Goal: Navigation & Orientation: Find specific page/section

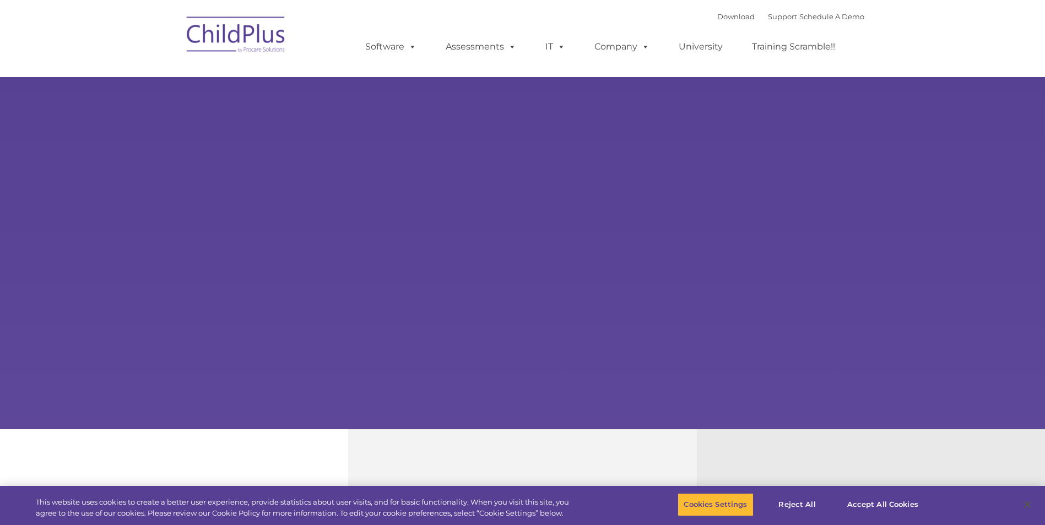
select select "MEDIUM"
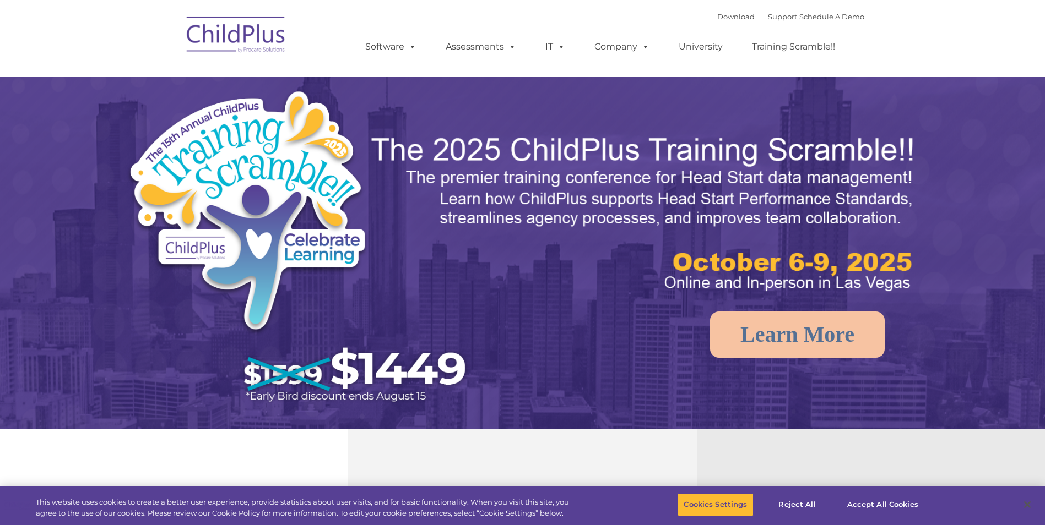
select select "MEDIUM"
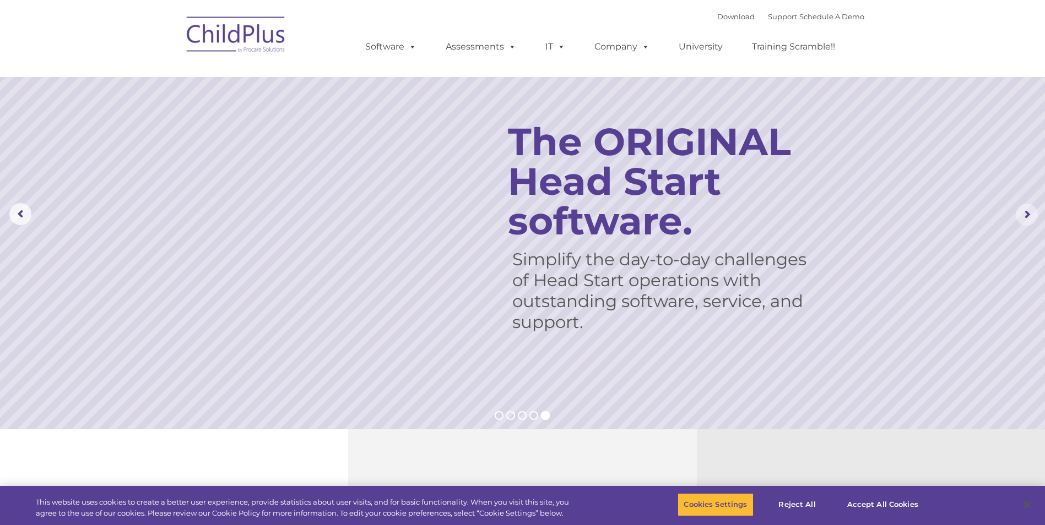
click at [1028, 214] on rs-arrow at bounding box center [1027, 215] width 22 height 22
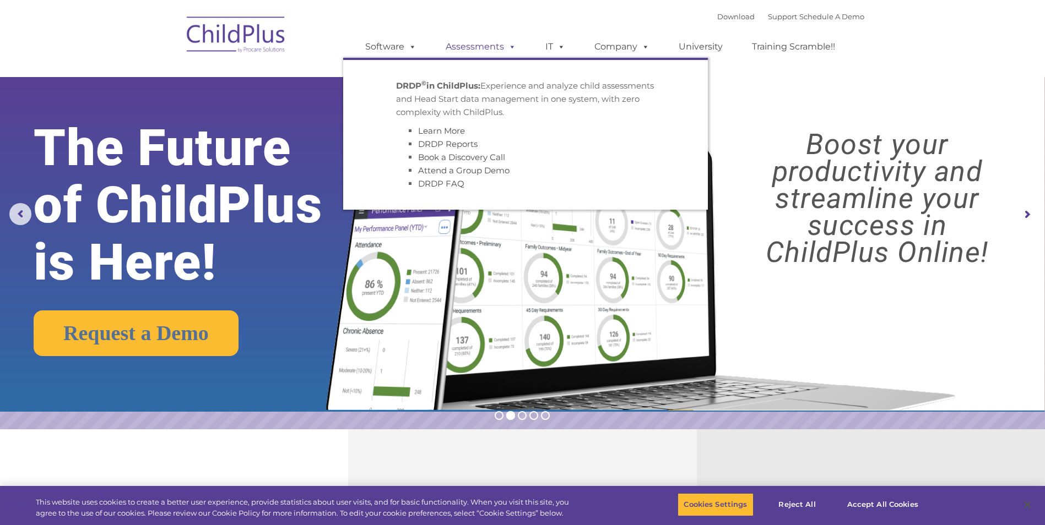
click at [470, 48] on link "Assessments" at bounding box center [481, 47] width 93 height 22
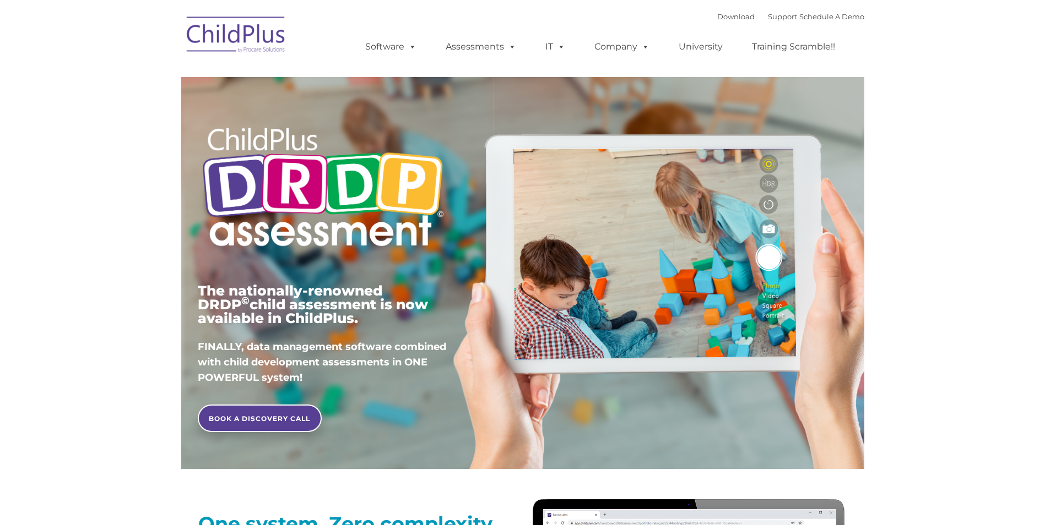
type input ""
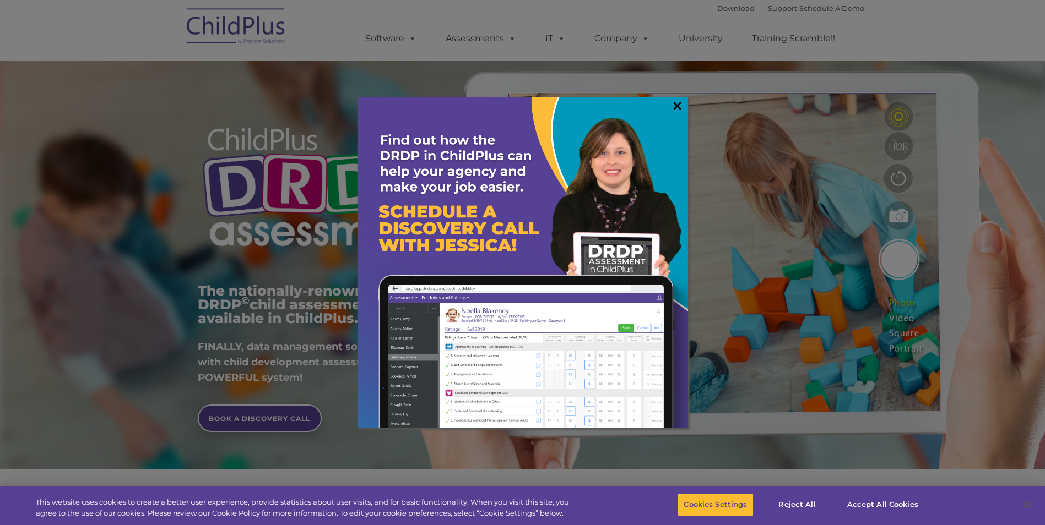
click at [675, 104] on link "×" at bounding box center [677, 105] width 13 height 11
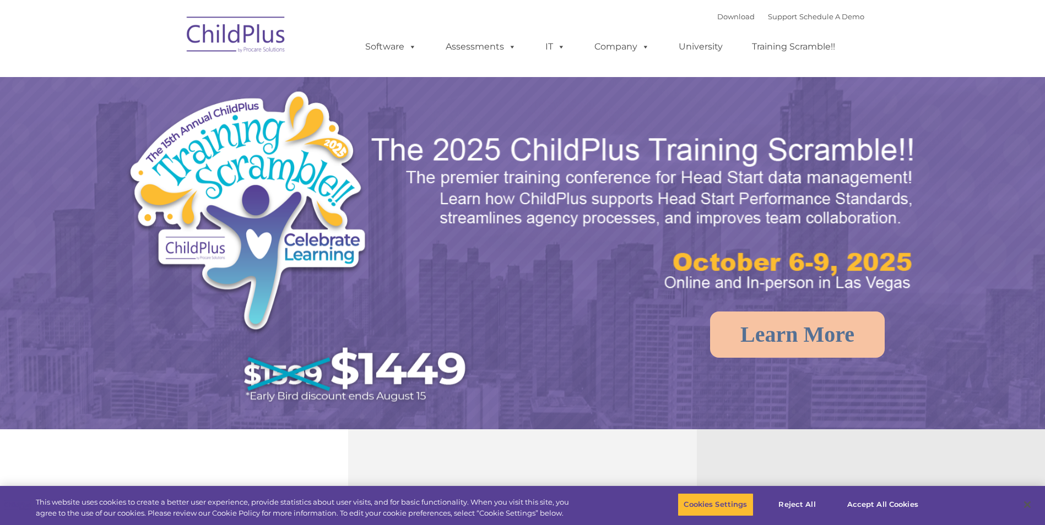
select select "MEDIUM"
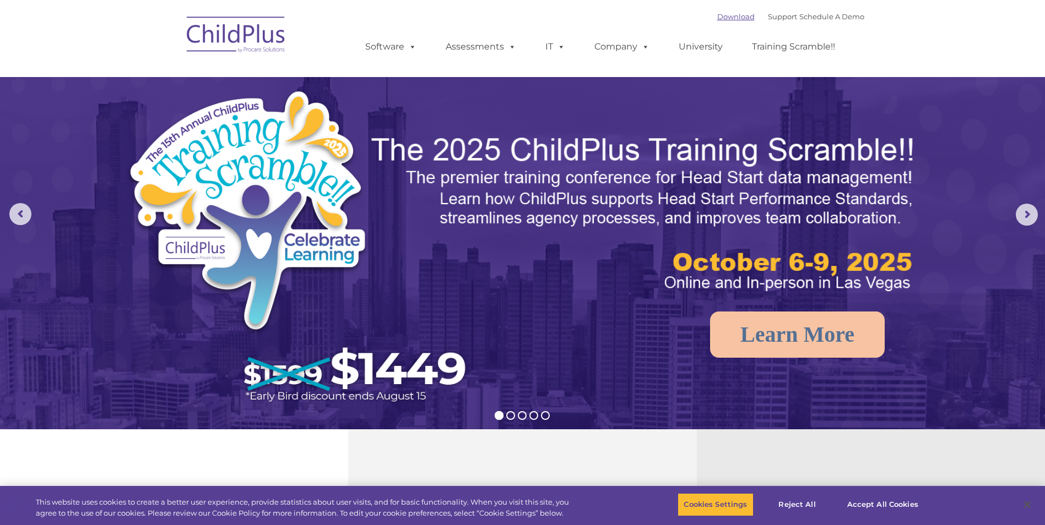
click at [720, 18] on link "Download" at bounding box center [735, 16] width 37 height 9
